Goal: Information Seeking & Learning: Learn about a topic

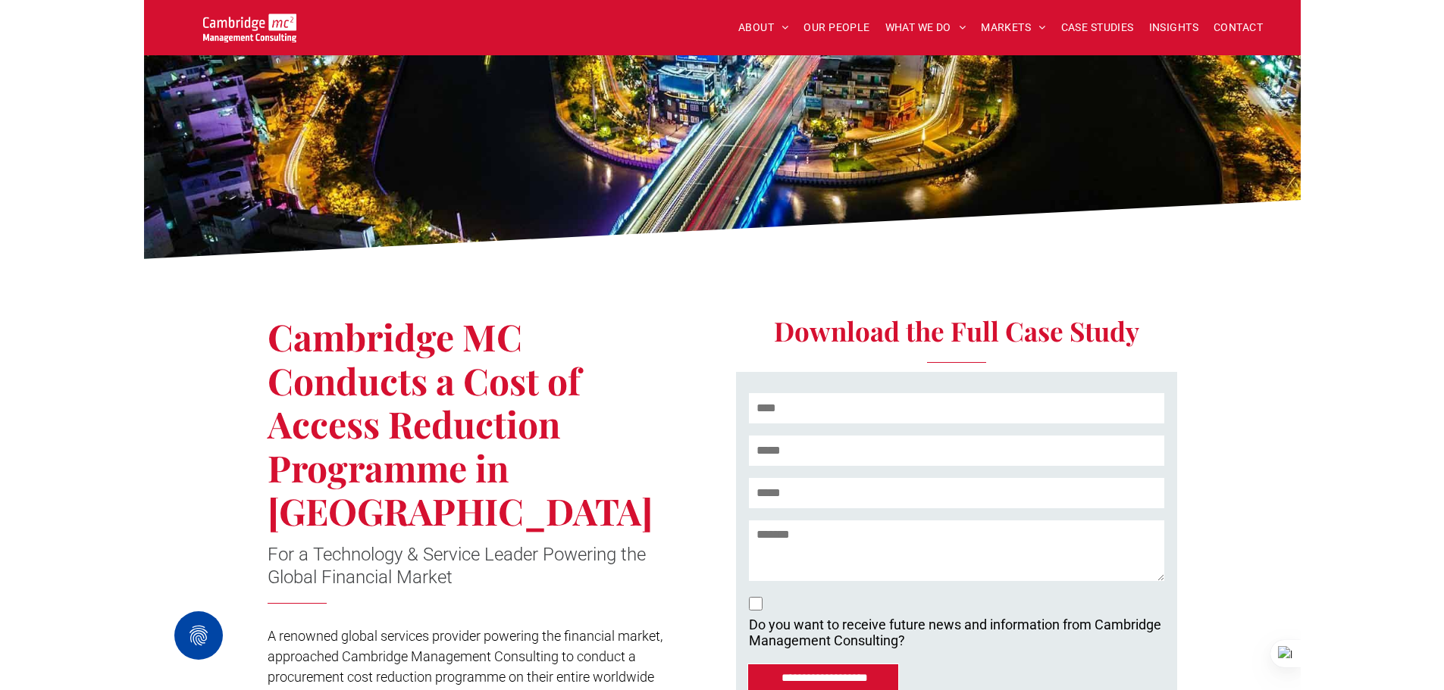
scroll to position [76, 0]
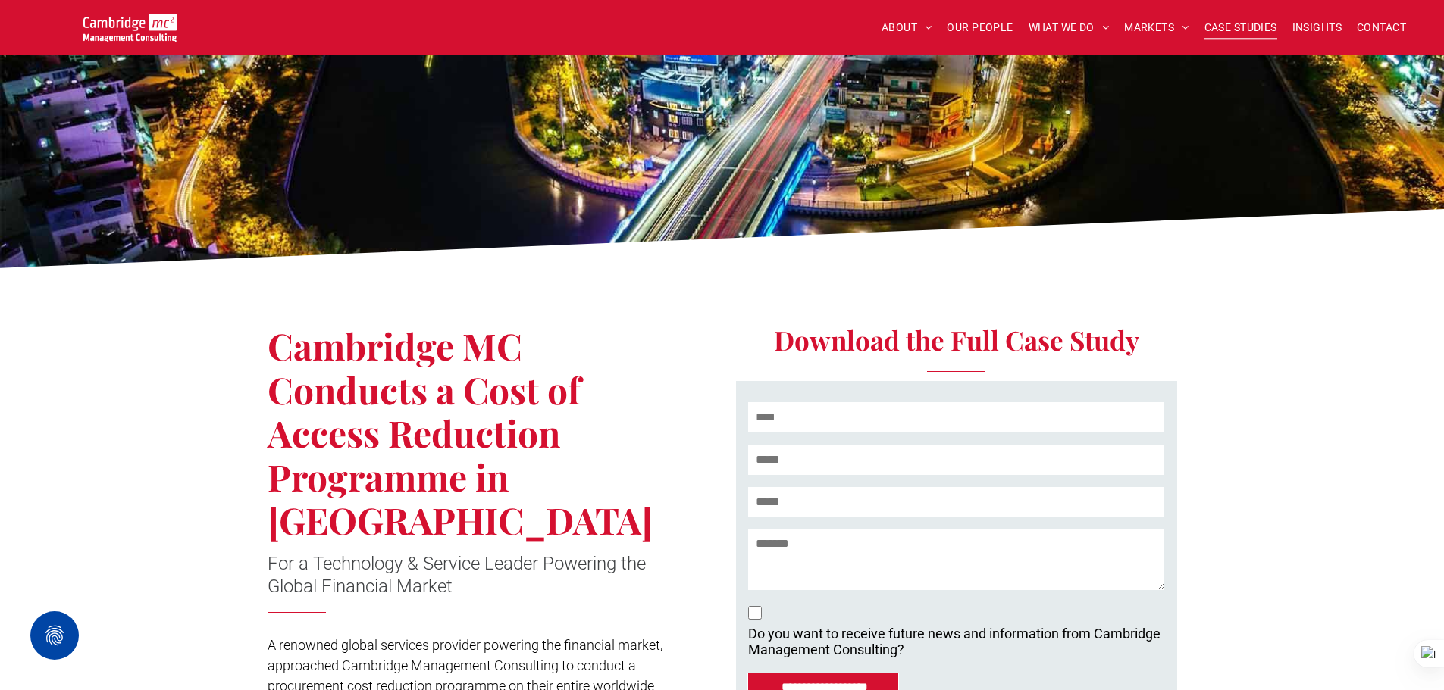
click at [1156, 29] on span "CASE STUDIES" at bounding box center [1240, 27] width 73 height 23
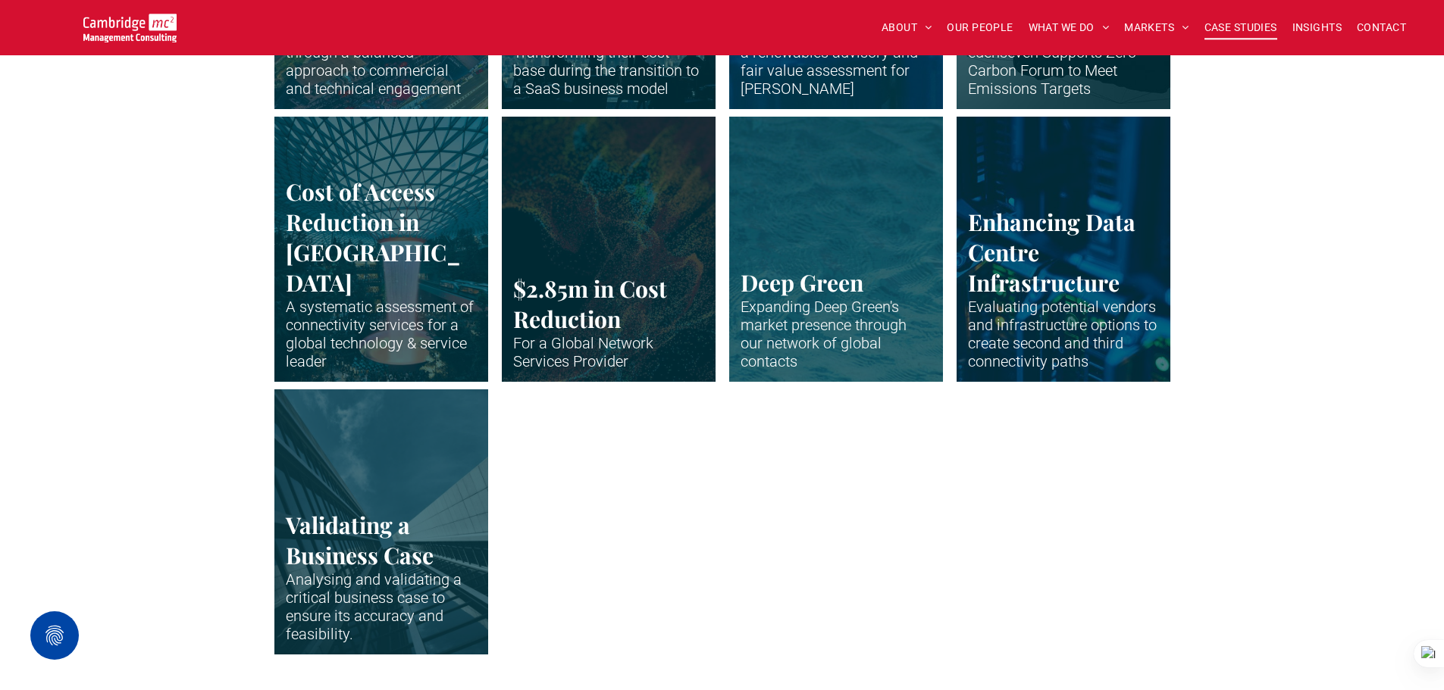
scroll to position [2880, 0]
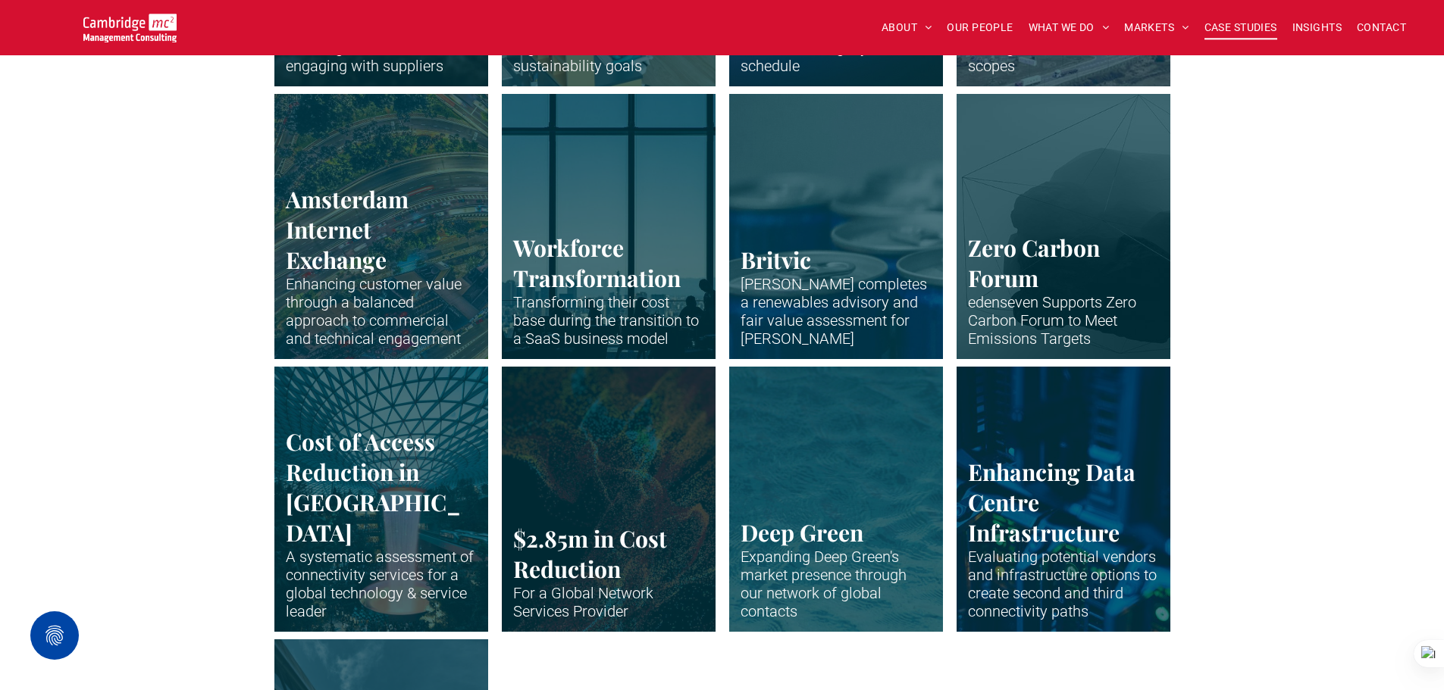
click at [675, 482] on link "Abstract waveform in neon colours" at bounding box center [608, 499] width 227 height 281
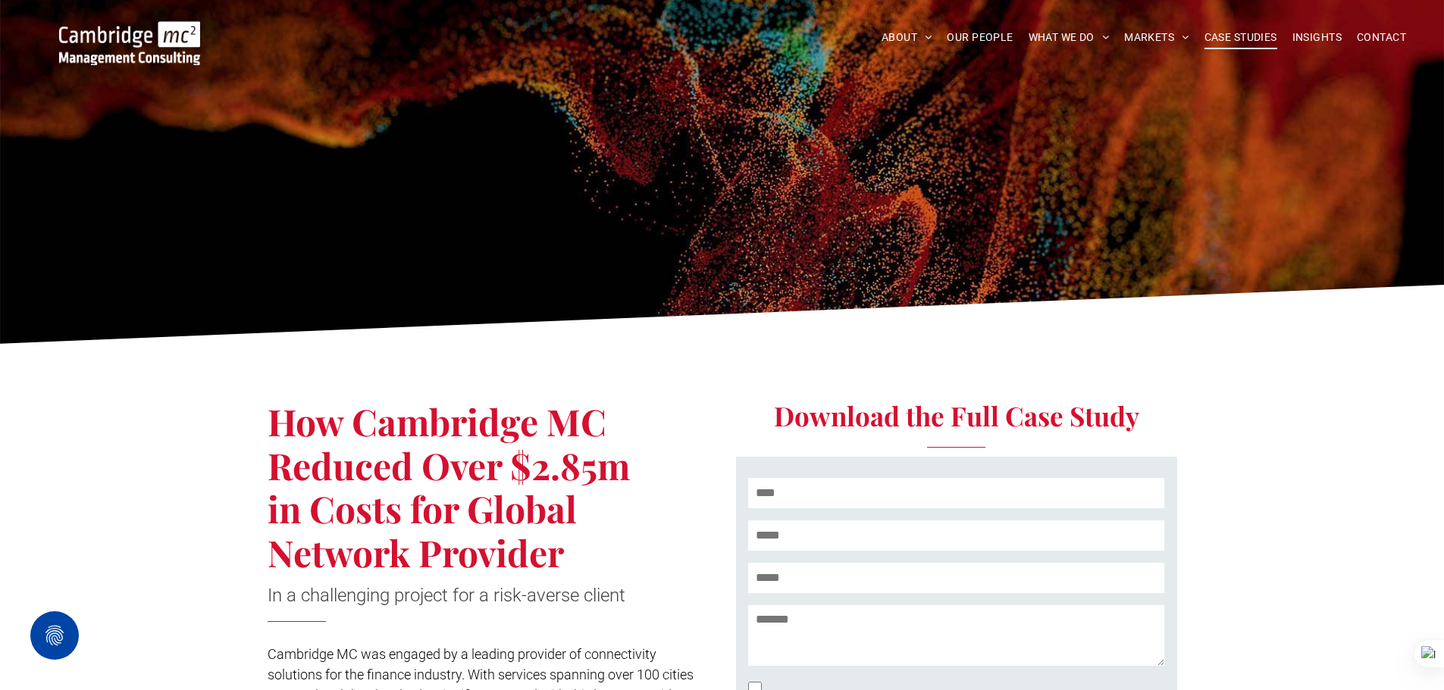
click at [1248, 37] on span "CASE STUDIES" at bounding box center [1240, 37] width 73 height 23
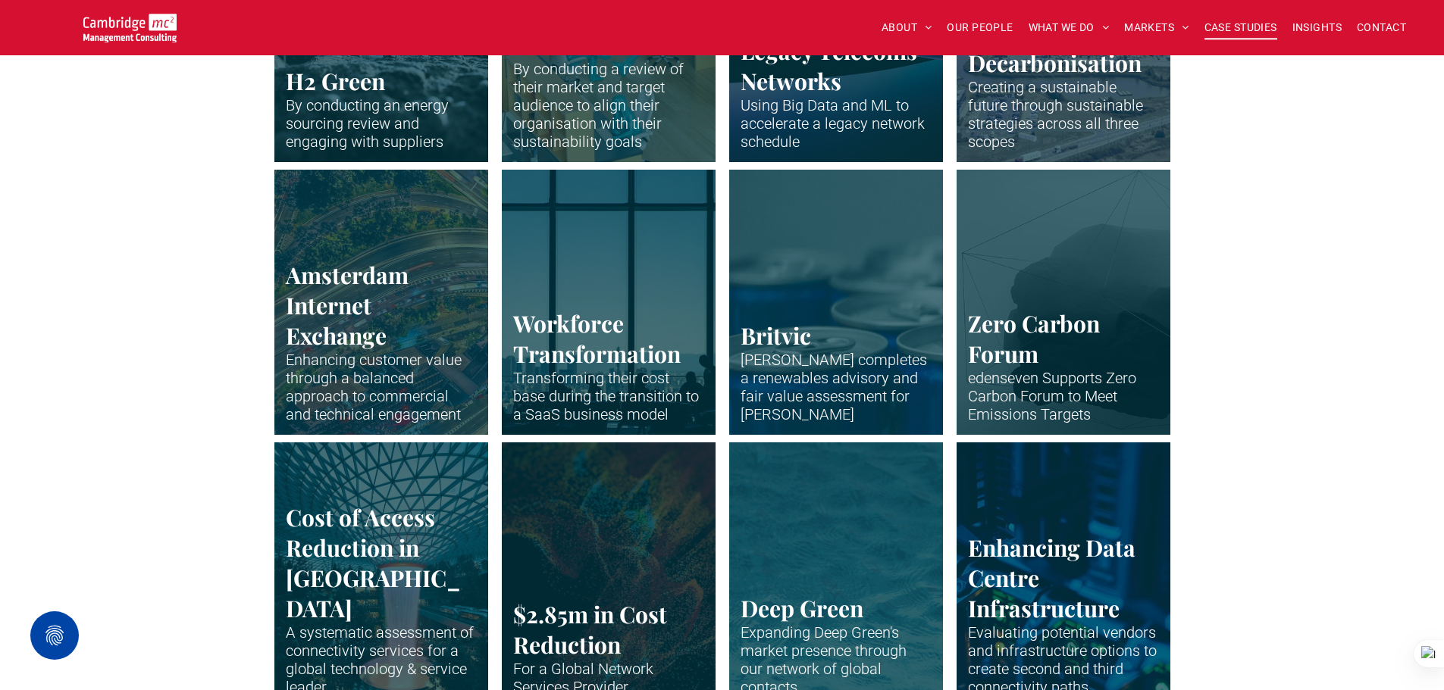
scroll to position [3108, 0]
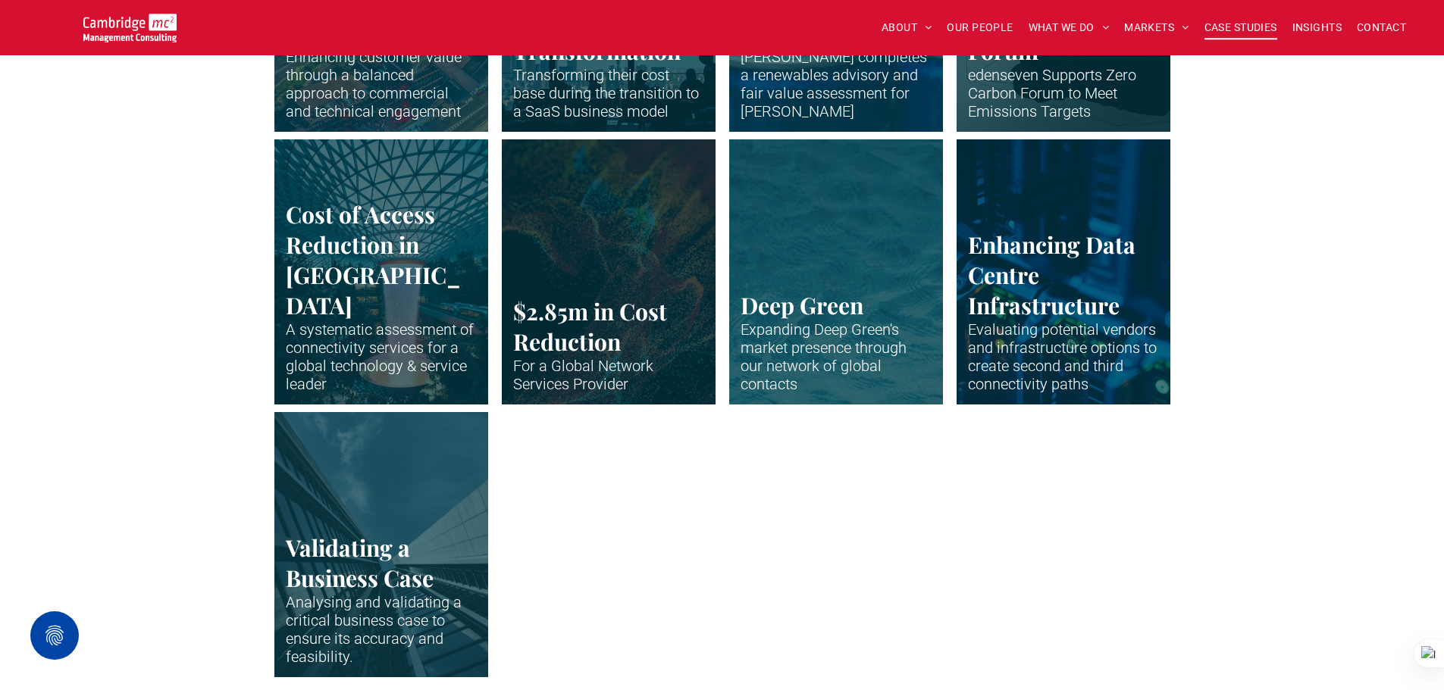
click at [846, 287] on link "Abstract waveform in neon colours" at bounding box center [835, 271] width 227 height 281
click at [992, 236] on link "Close up of data centre stack" at bounding box center [1063, 271] width 227 height 281
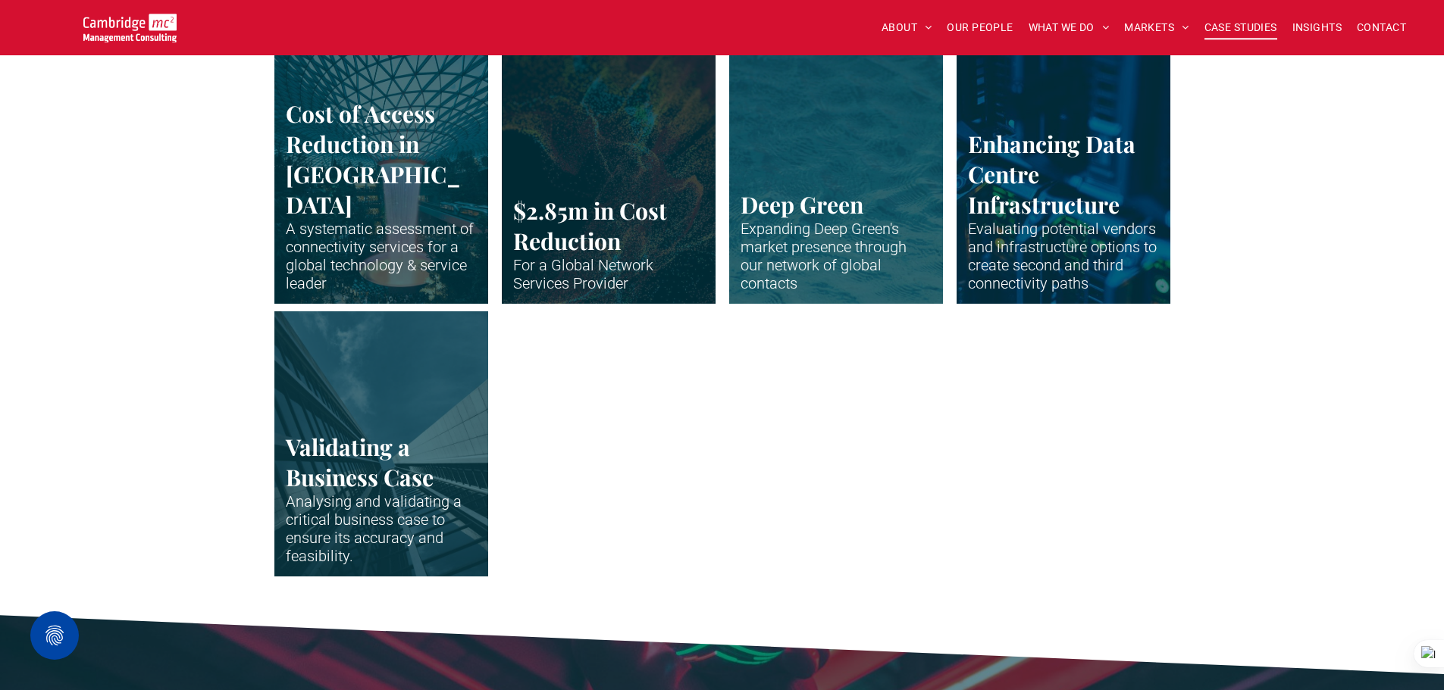
scroll to position [3259, 0]
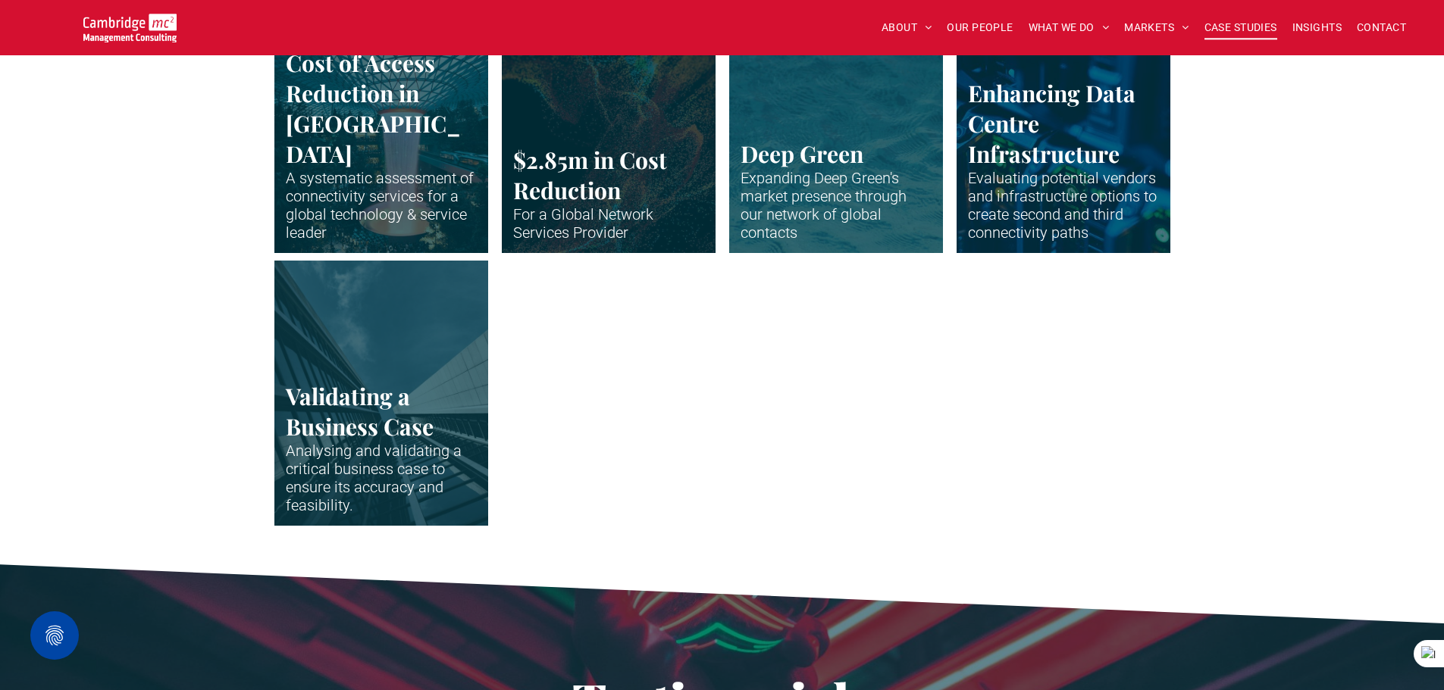
click at [331, 372] on link "Vertical shot up the side of modern business building" at bounding box center [381, 392] width 227 height 281
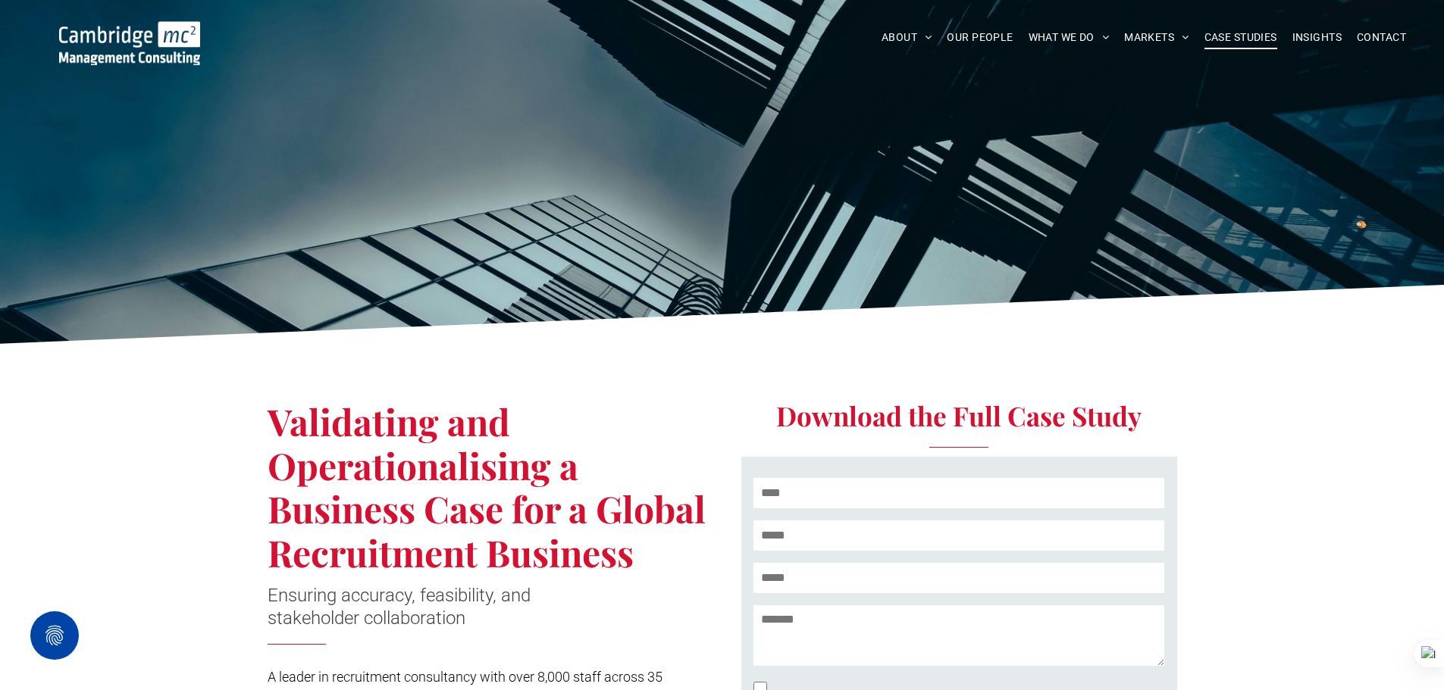
click at [1235, 31] on span "CASE STUDIES" at bounding box center [1240, 37] width 73 height 23
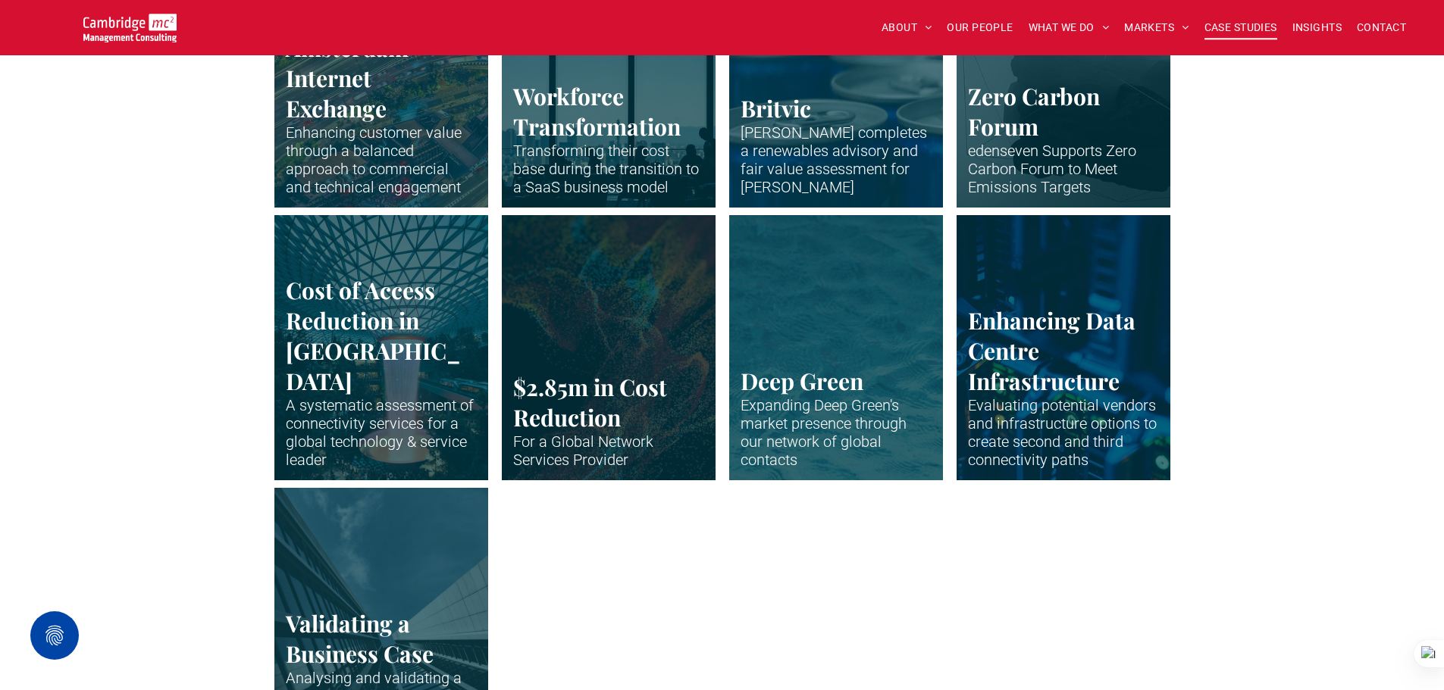
scroll to position [2956, 0]
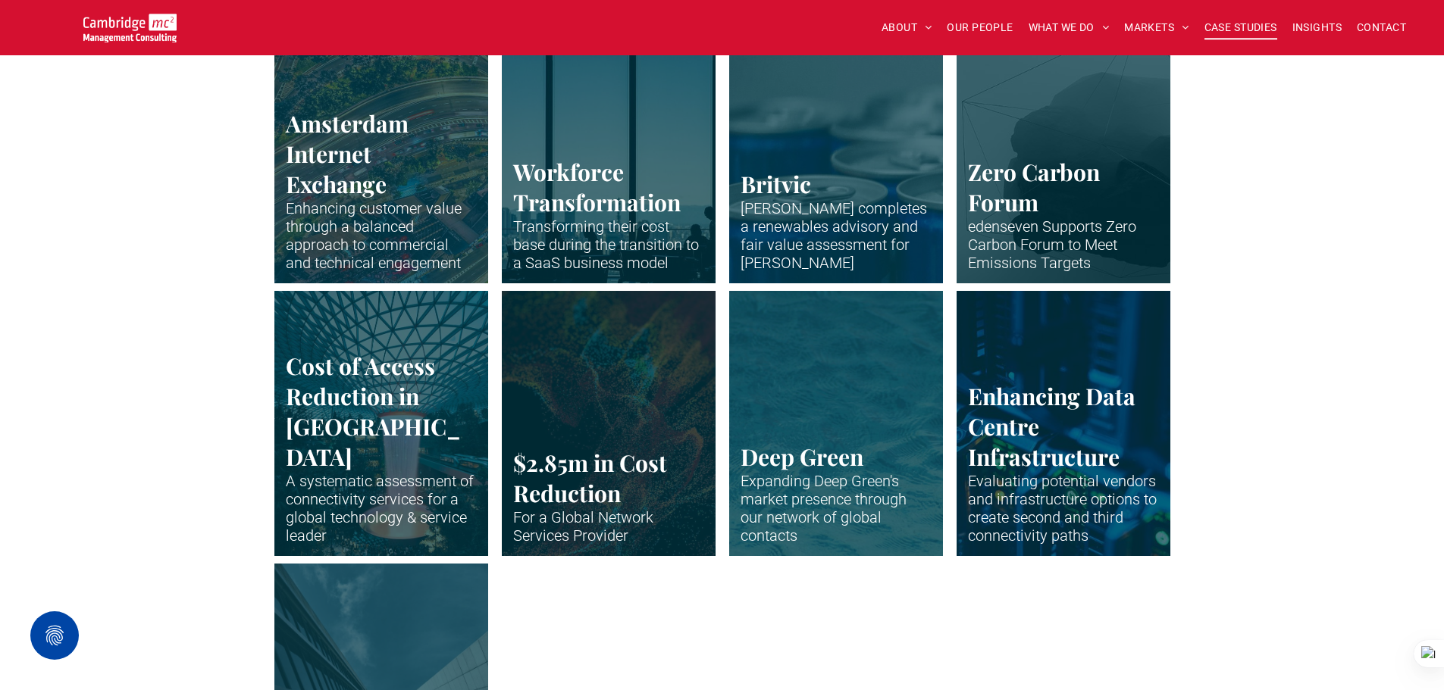
click at [568, 147] on link "Plastic miniatures sitting at desks and working" at bounding box center [608, 150] width 227 height 281
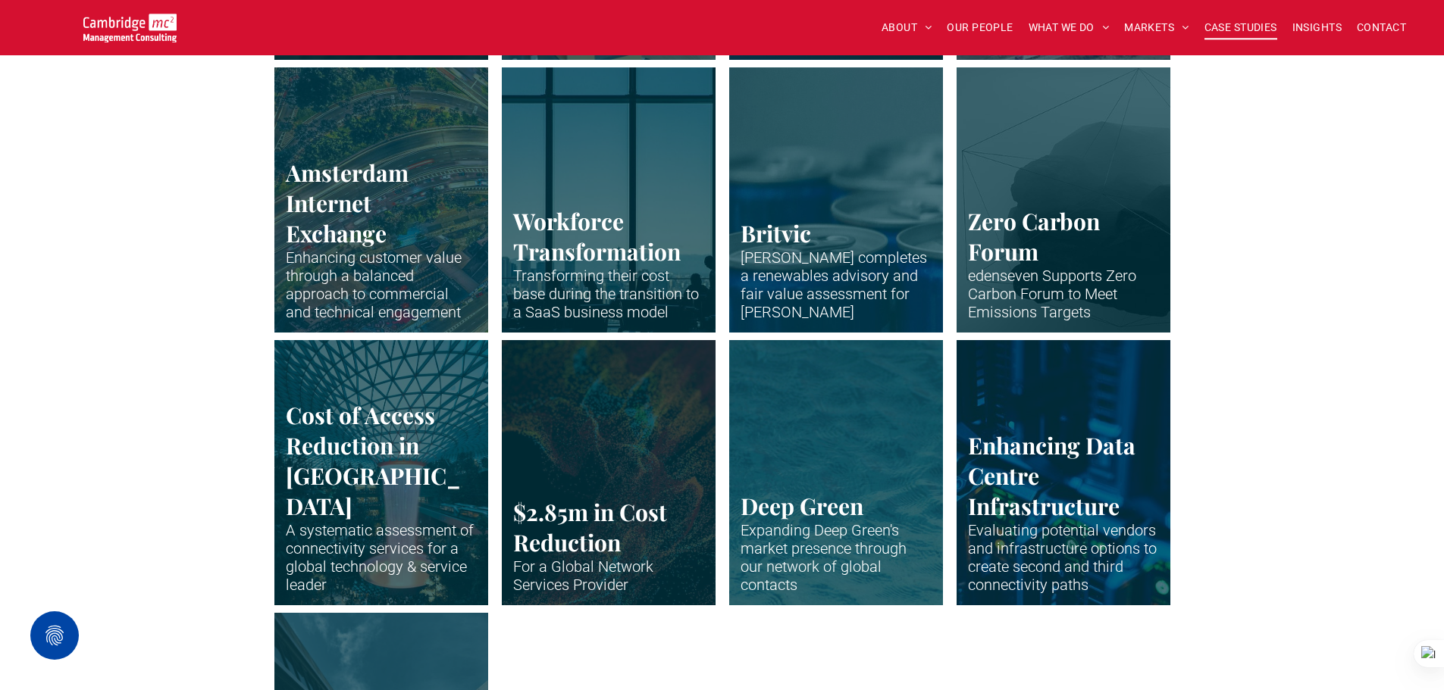
scroll to position [2880, 0]
